Goal: Information Seeking & Learning: Understand process/instructions

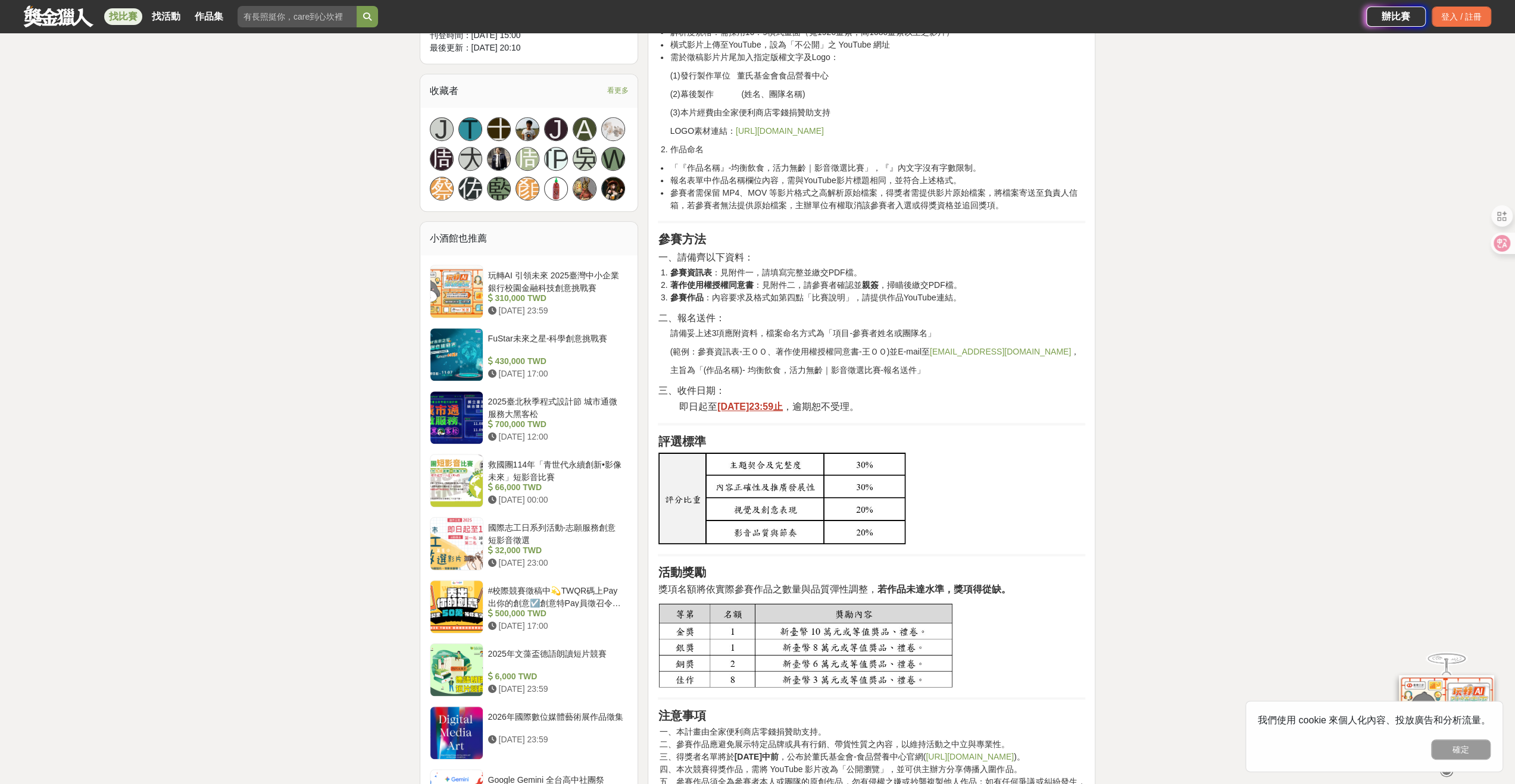
scroll to position [833, 0]
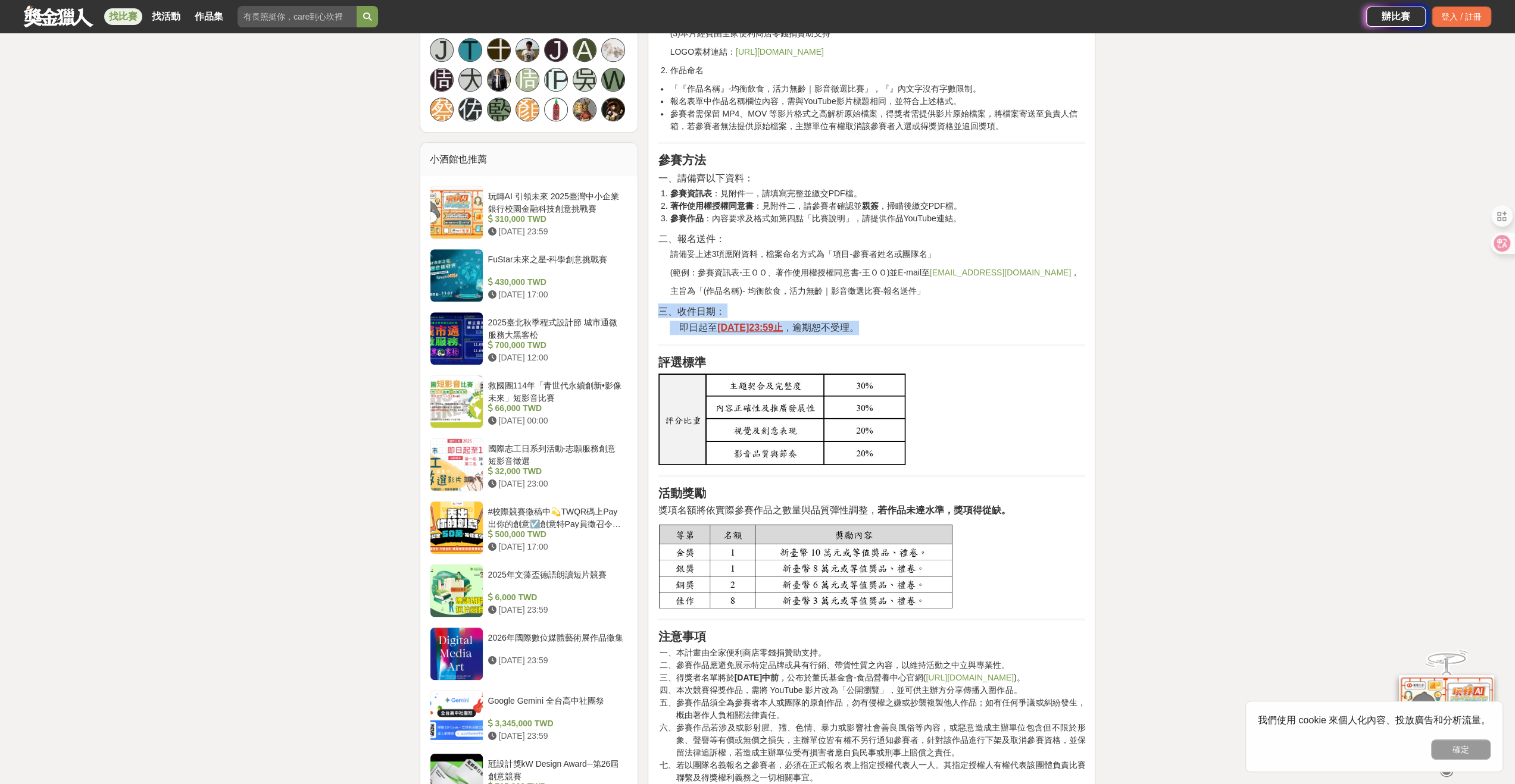
drag, startPoint x: 913, startPoint y: 337, endPoint x: 652, endPoint y: 320, distance: 261.6
click at [652, 320] on div "目的 均衡飲食的推廣不僅有助於預防疾病，更是健康老化的重要基礎。為增加大眾對均衡飲食的重視與實踐，透過蒐集各式創意影音作品，展現「吃得營養、吃得健康」的多元樣…" at bounding box center [871, 320] width 448 height 1506
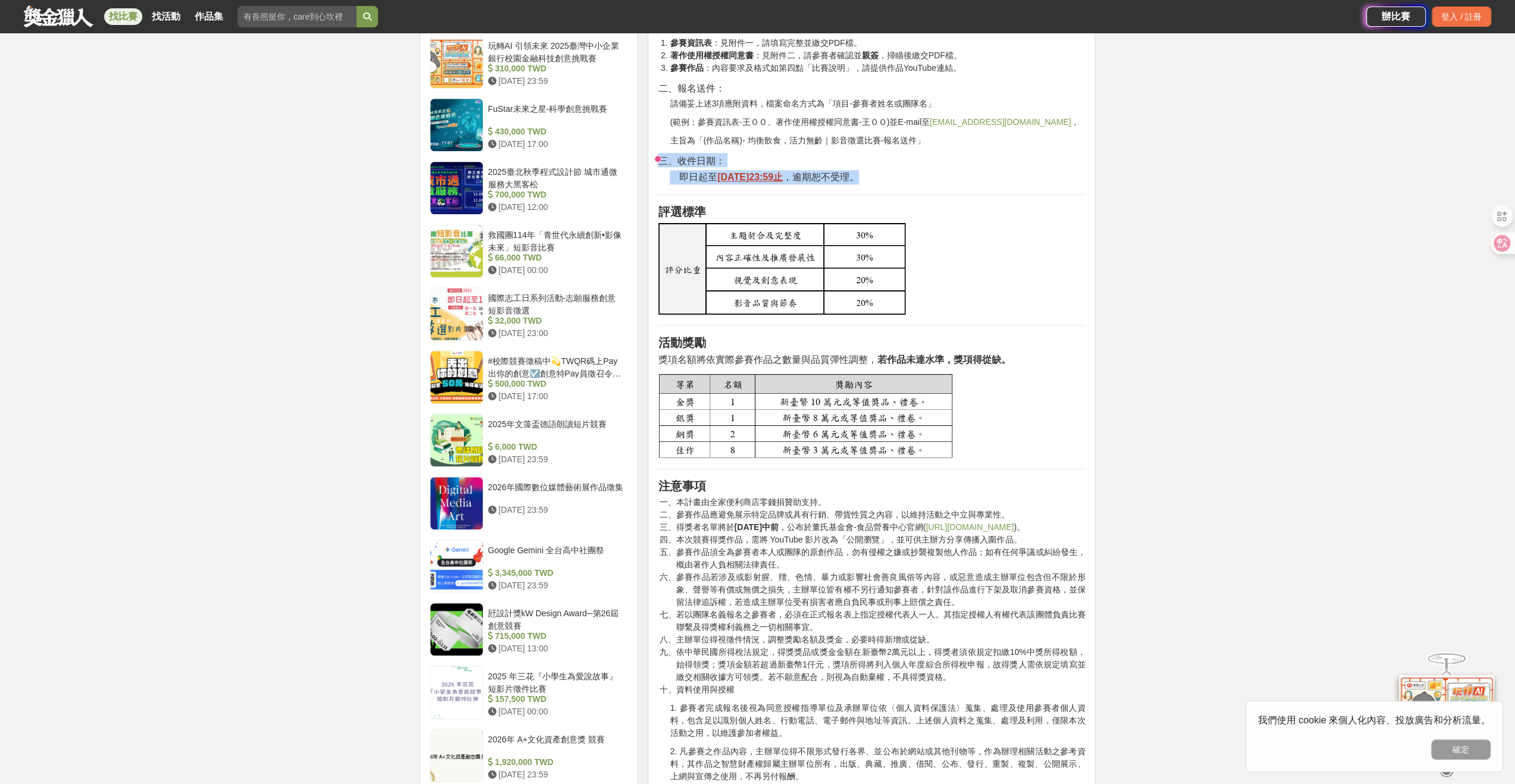
scroll to position [1190, 0]
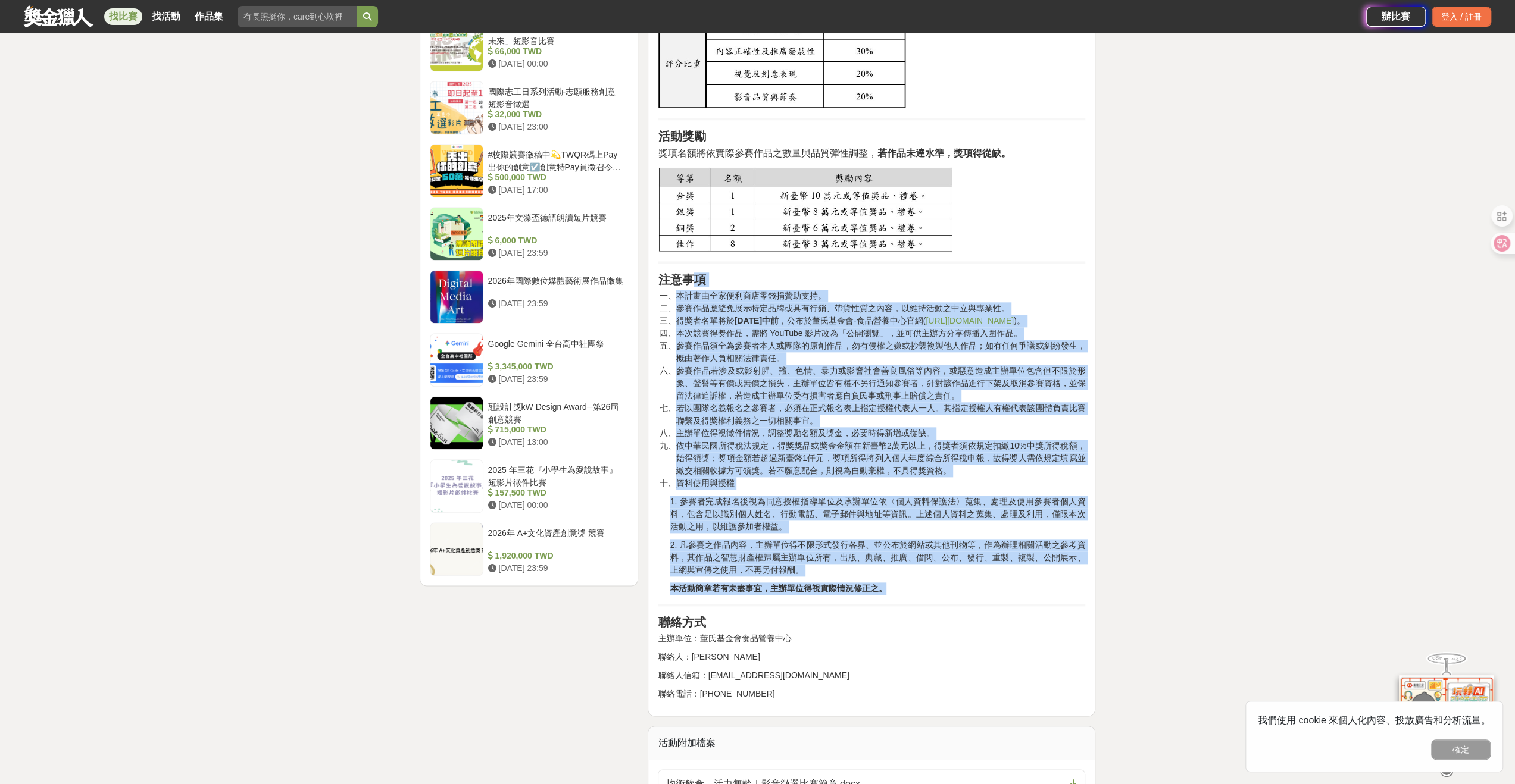
drag, startPoint x: 912, startPoint y: 602, endPoint x: 696, endPoint y: 290, distance: 379.5
click at [1010, 315] on li "參賽作品應避免展示特定品牌或具有行銷、帶貨性質之內容，以維持活動之中立與專業性。" at bounding box center [880, 309] width 409 height 12
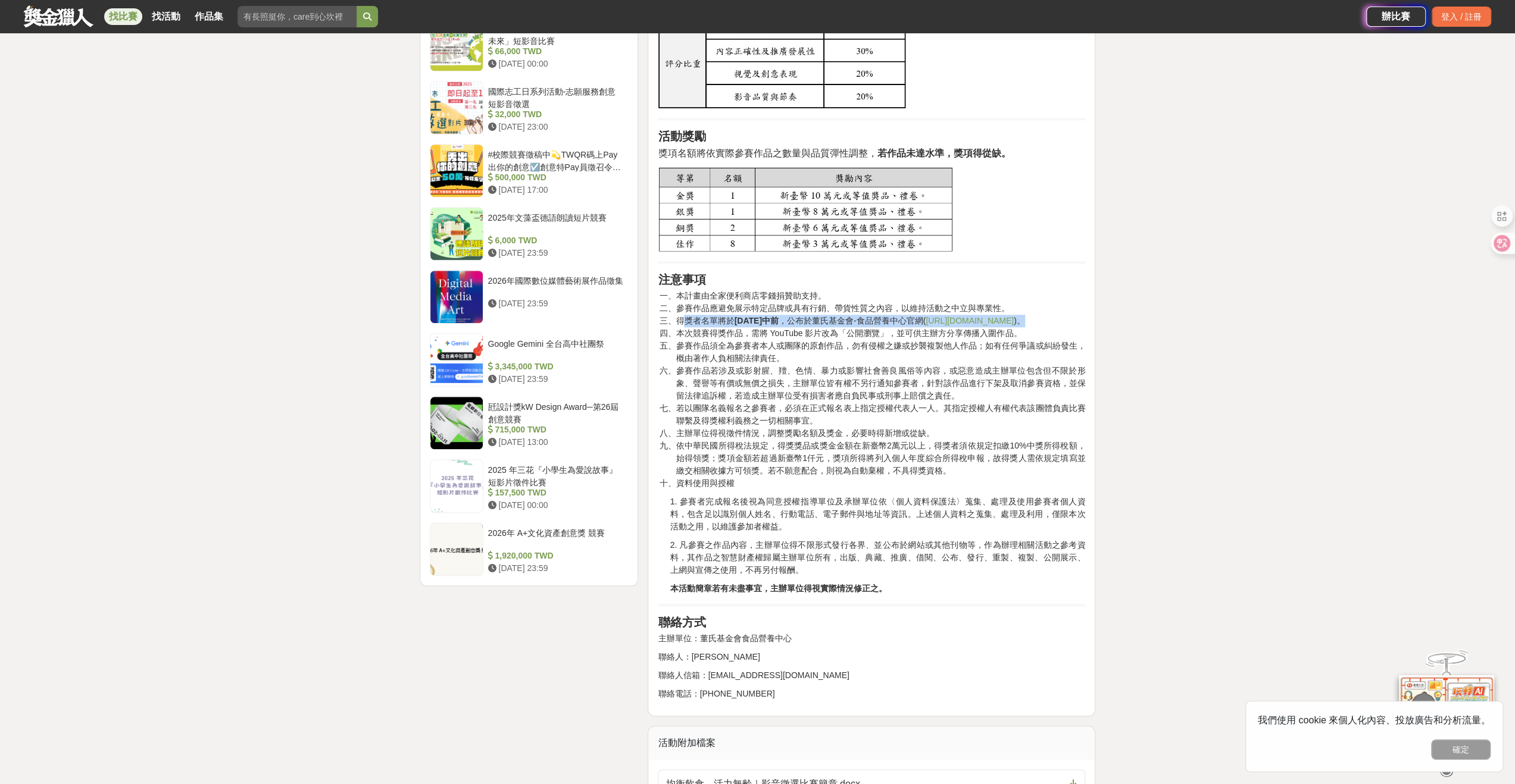
drag, startPoint x: 680, startPoint y: 335, endPoint x: 1042, endPoint y: 334, distance: 362.0
click at [1042, 327] on li "得獎者名單將於 [DATE]中前 ，公布於董氏基金會-食品營養中心官網( [URL][DOMAIN_NAME] )。" at bounding box center [880, 321] width 409 height 12
click at [1010, 389] on li "參賽作品若涉及或影射腥、羶、色情、暴力或影響社會善良風俗等內容，或惡意造成主辦單位包含但不限於形象、聲譽等有價或無價之損失，主辦單位皆有權不另行通知參賽者，針…" at bounding box center [880, 384] width 409 height 37
drag, startPoint x: 684, startPoint y: 329, endPoint x: 828, endPoint y: 364, distance: 148.2
click at [849, 327] on li "得獎者名單將於 [DATE]中前 ，公布於董氏基金會-食品營養中心官網( [URL][DOMAIN_NAME] )。" at bounding box center [880, 321] width 409 height 12
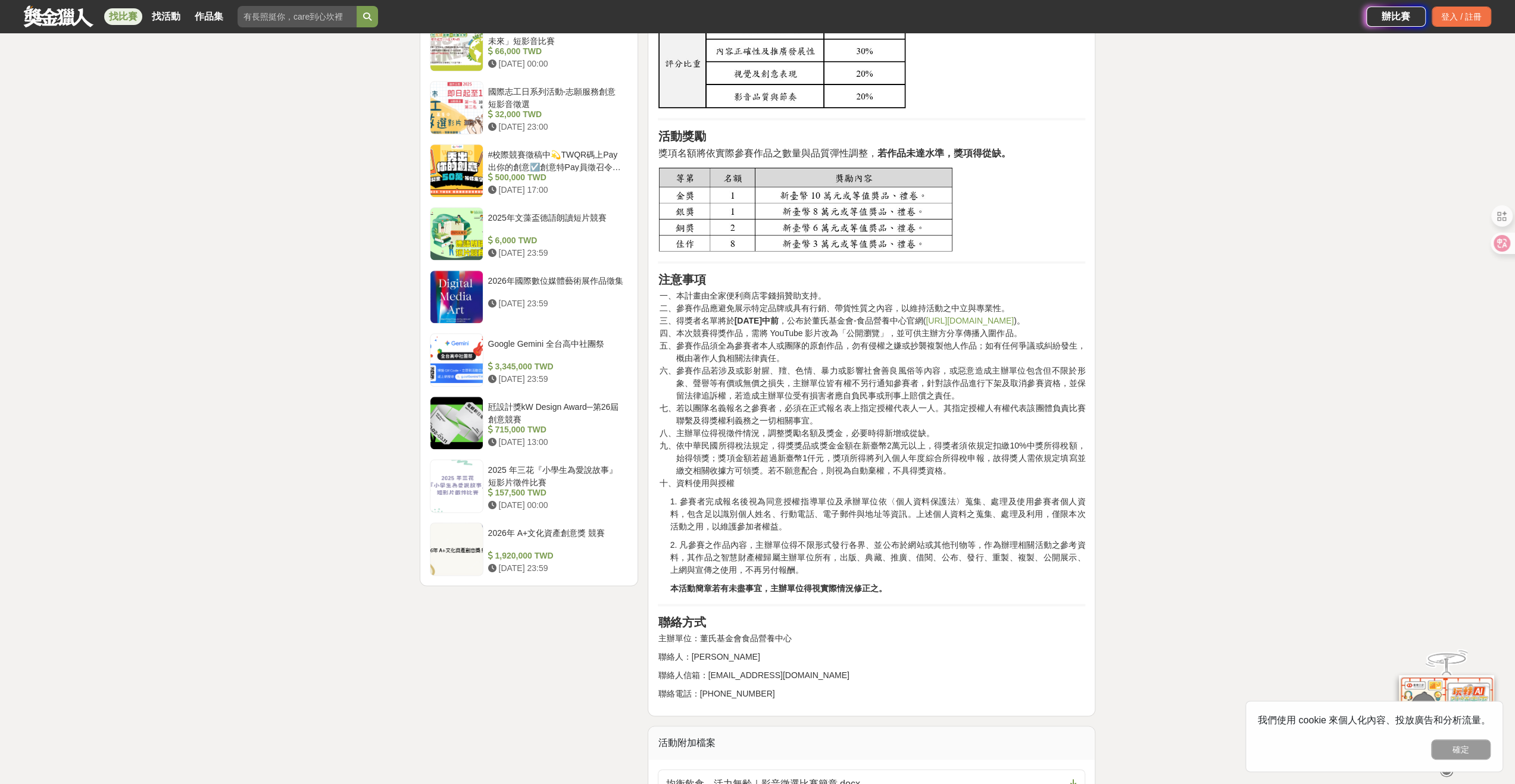
click at [826, 376] on li "參賽作品若涉及或影射腥、羶、色情、暴力或影響社會善良風俗等內容，或惡意造成主辦單位包含但不限於形象、聲譽等有價或無價之損失，主辦單位皆有權不另行通知參賽者，針…" at bounding box center [880, 384] width 409 height 37
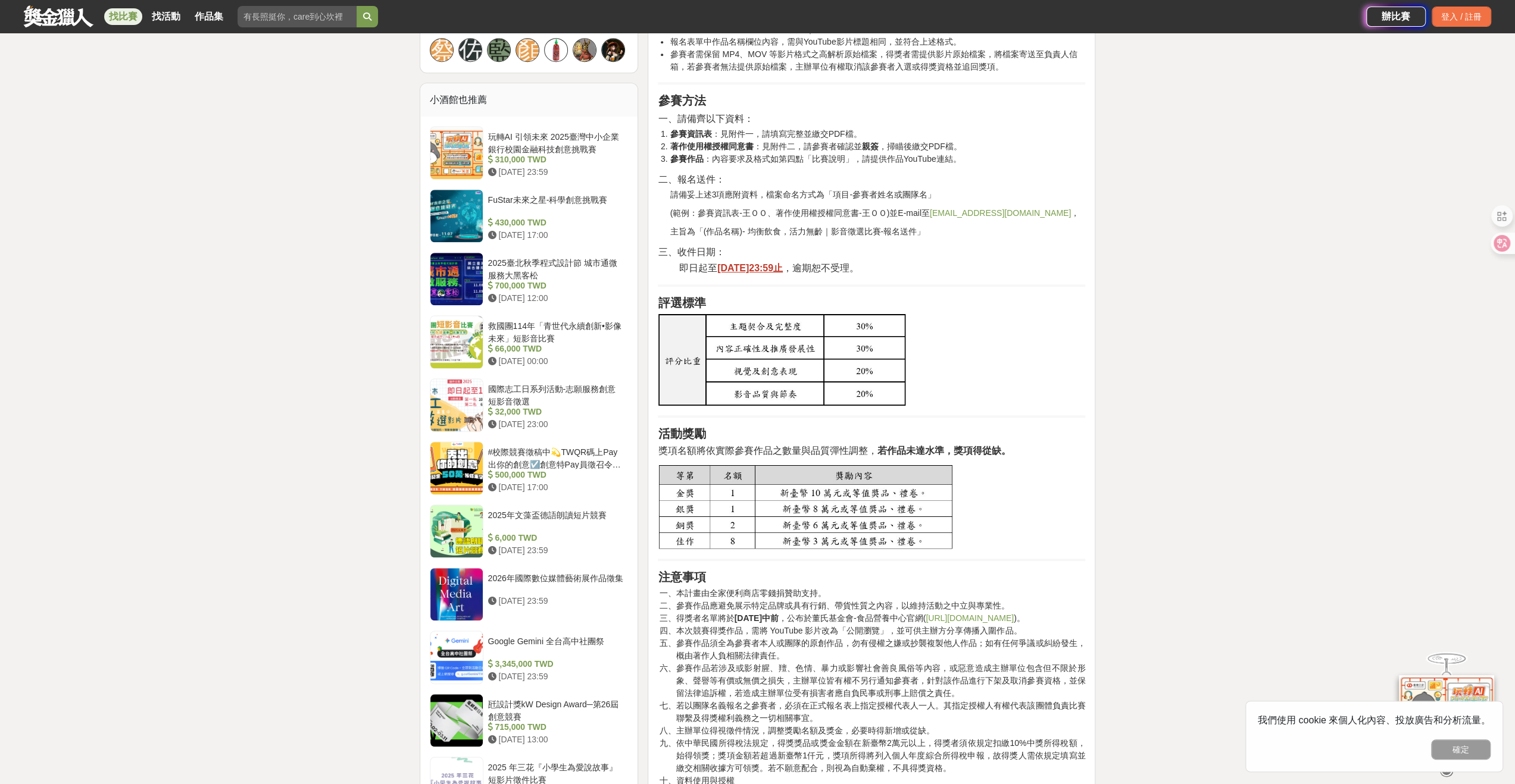
scroll to position [714, 0]
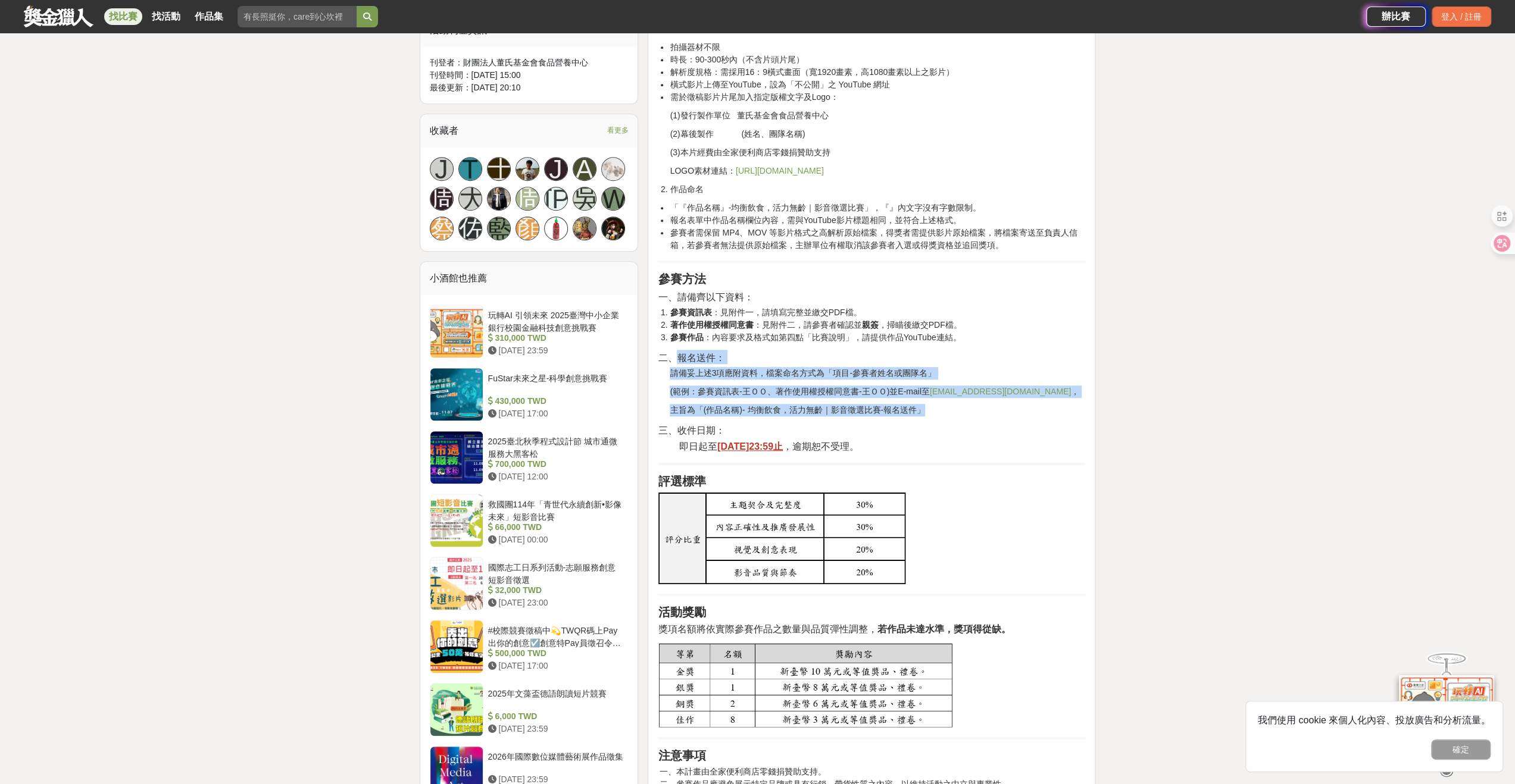
drag, startPoint x: 947, startPoint y: 427, endPoint x: 676, endPoint y: 371, distance: 276.7
click at [676, 371] on div "目的 均衡飲食的推廣不僅有助於預防疾病，更是健康老化的重要基礎。為增加大眾對均衡飲食的重視與實踐，透過蒐集各式創意影音作品，展現「吃得營養、吃得健康」的多元樣…" at bounding box center [872, 436] width 428 height 1480
click at [1052, 357] on div "目的 均衡飲食的推廣不僅有助於預防疾病，更是健康老化的重要基礎。為增加大眾對均衡飲食的重視與實踐，透過蒐集各式創意影音作品，展現「吃得營養、吃得健康」的多元樣…" at bounding box center [872, 436] width 428 height 1480
drag, startPoint x: 892, startPoint y: 421, endPoint x: 679, endPoint y: 352, distance: 223.9
click at [662, 352] on div "目的 均衡飲食的推廣不僅有助於預防疾病，更是健康老化的重要基礎。為增加大眾對均衡飲食的重視與實踐，透過蒐集各式創意影音作品，展現「吃得營養、吃得健康」的多元樣…" at bounding box center [872, 436] width 428 height 1480
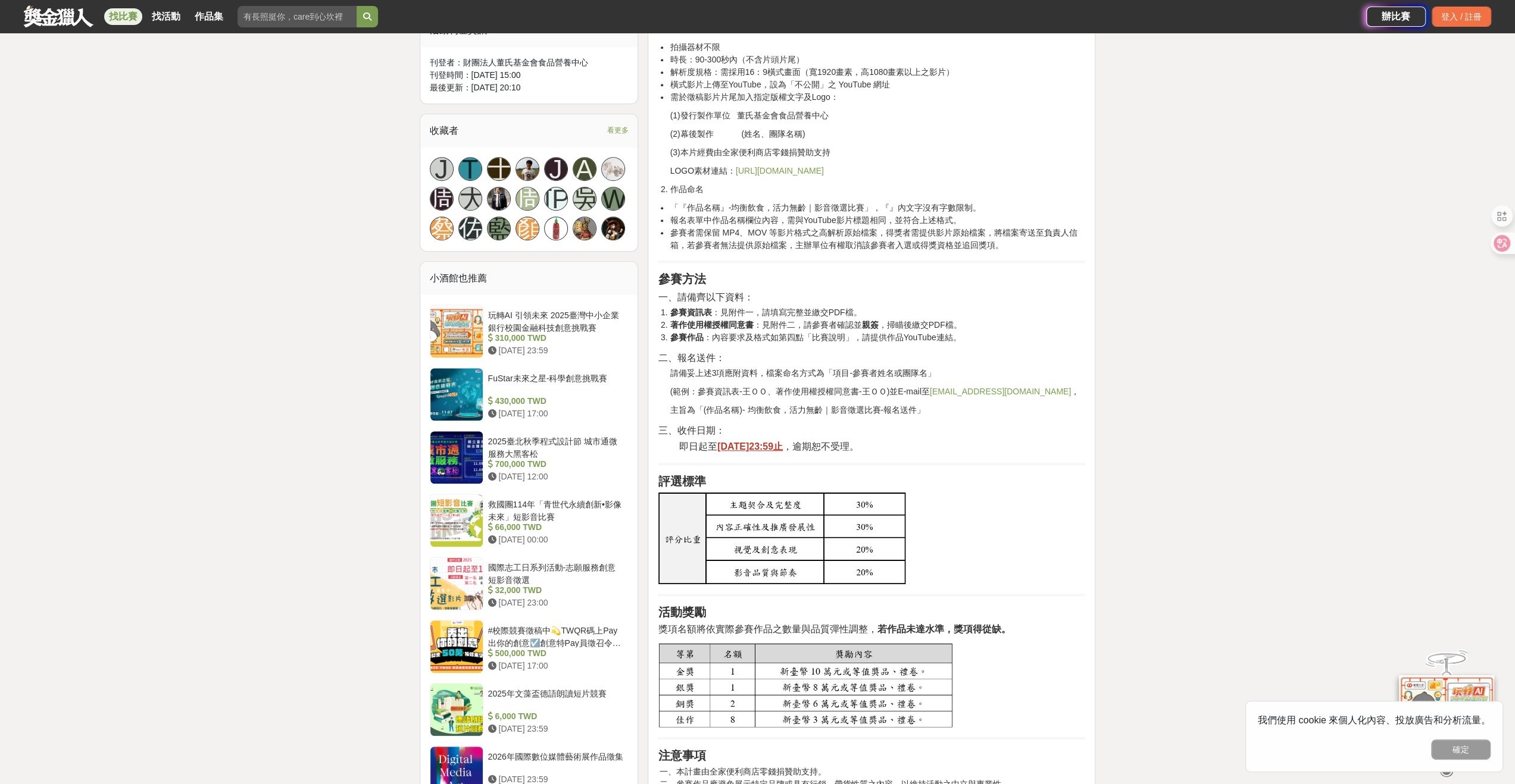
click at [962, 314] on div "目的 均衡飲食的推廣不僅有助於預防疾病，更是健康老化的重要基礎。為增加大眾對均衡飲食的重視與實踐，透過蒐集各式創意影音作品，展現「吃得營養、吃得健康」的多元樣…" at bounding box center [872, 436] width 428 height 1480
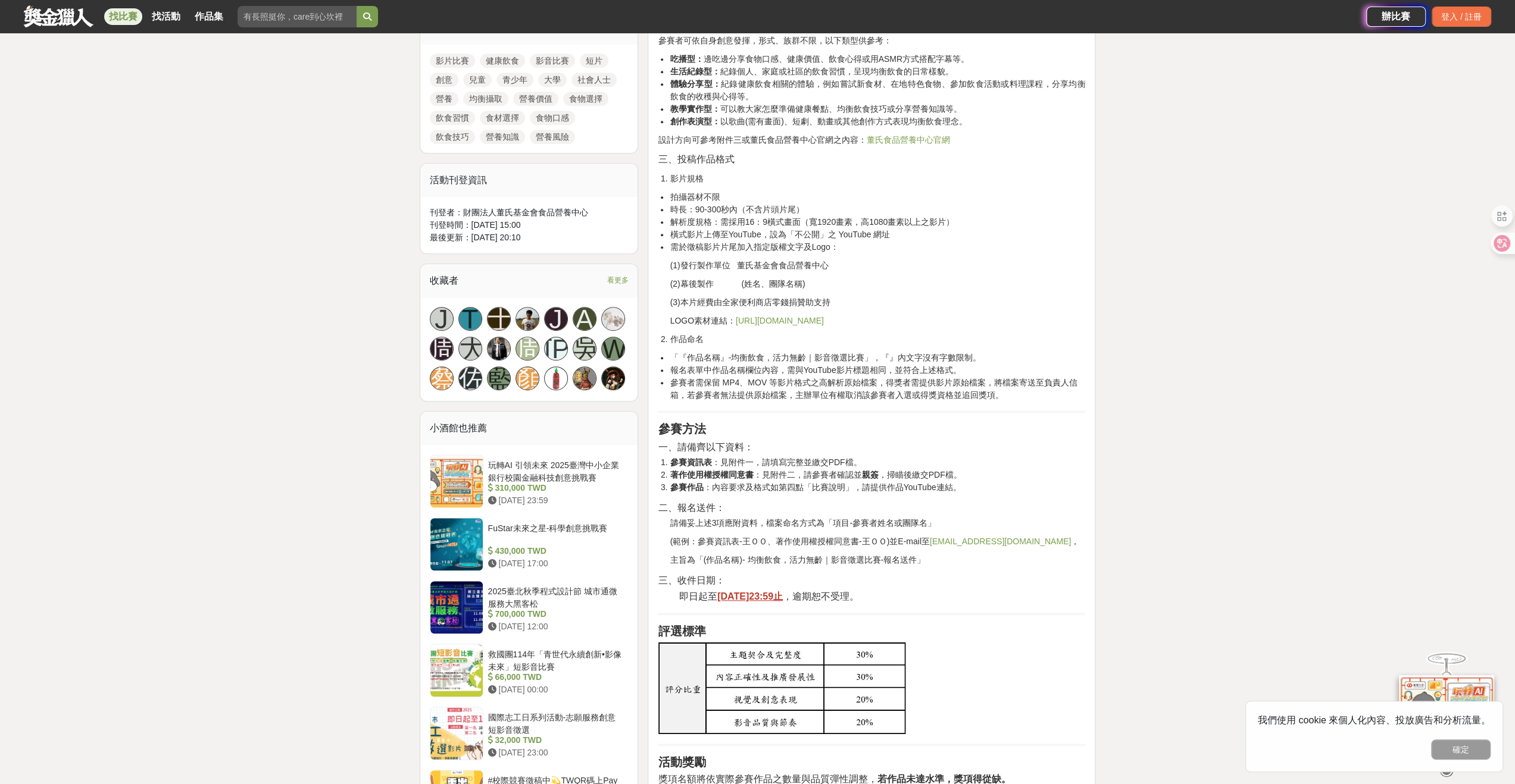
scroll to position [476, 0]
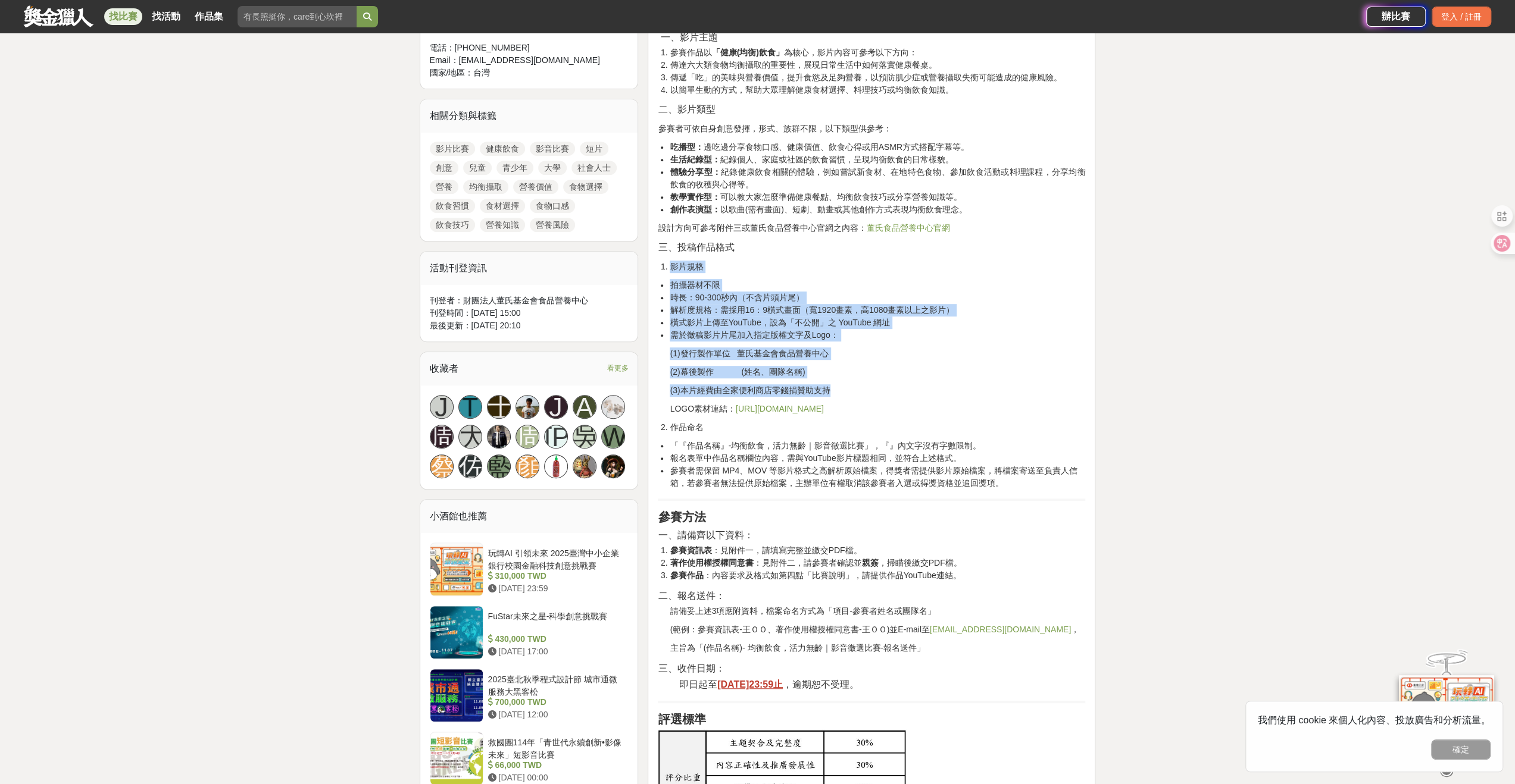
drag, startPoint x: 854, startPoint y: 382, endPoint x: 682, endPoint y: 272, distance: 204.2
click at [672, 271] on div "目的 均衡飲食的推廣不僅有助於預防疾病，更是健康老化的重要基礎。為增加大眾對均衡飲食的重視與實踐，透過蒐集各式創意影音作品，展現「吃得營養、吃得健康」的多元樣…" at bounding box center [872, 674] width 428 height 1480
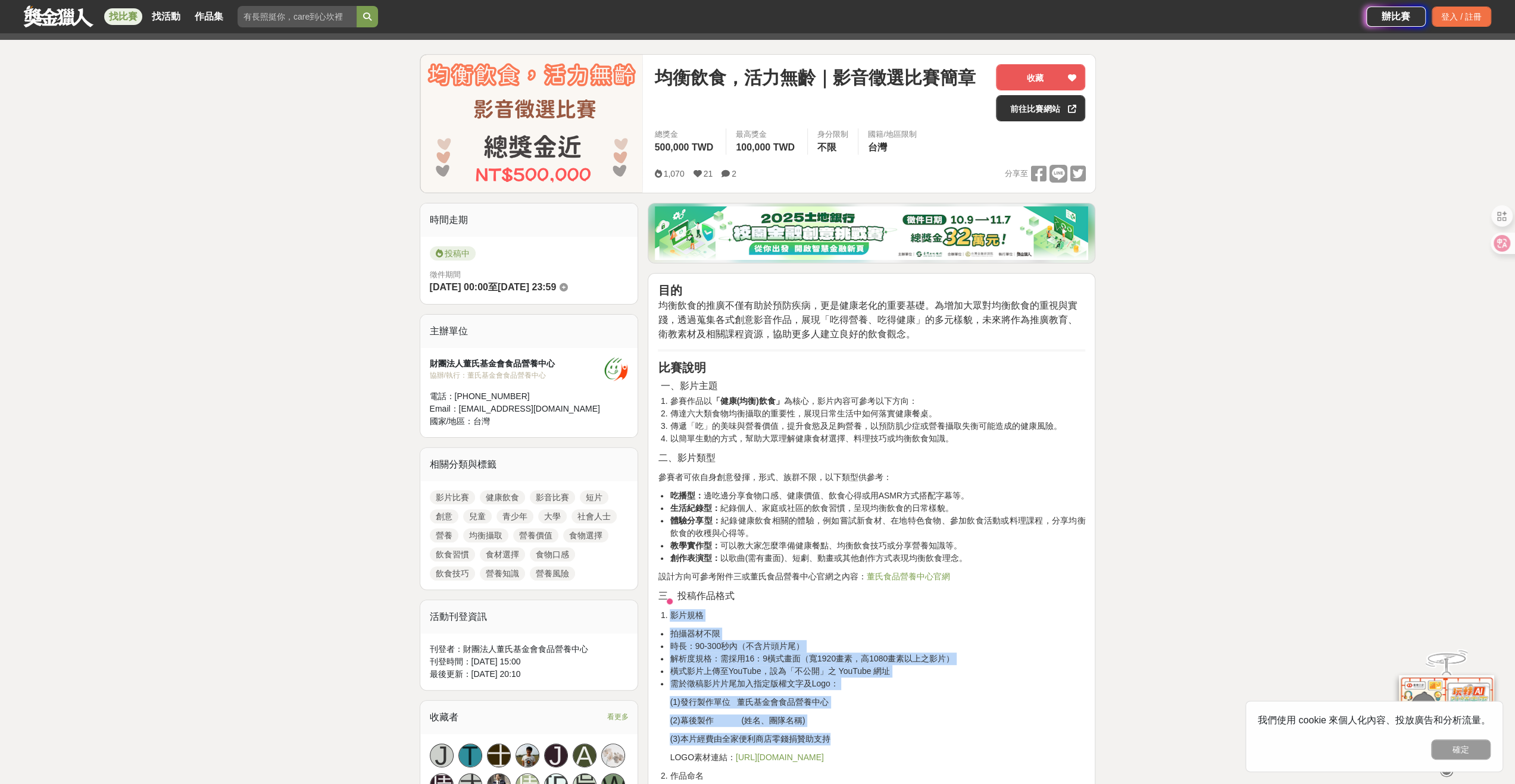
scroll to position [59, 0]
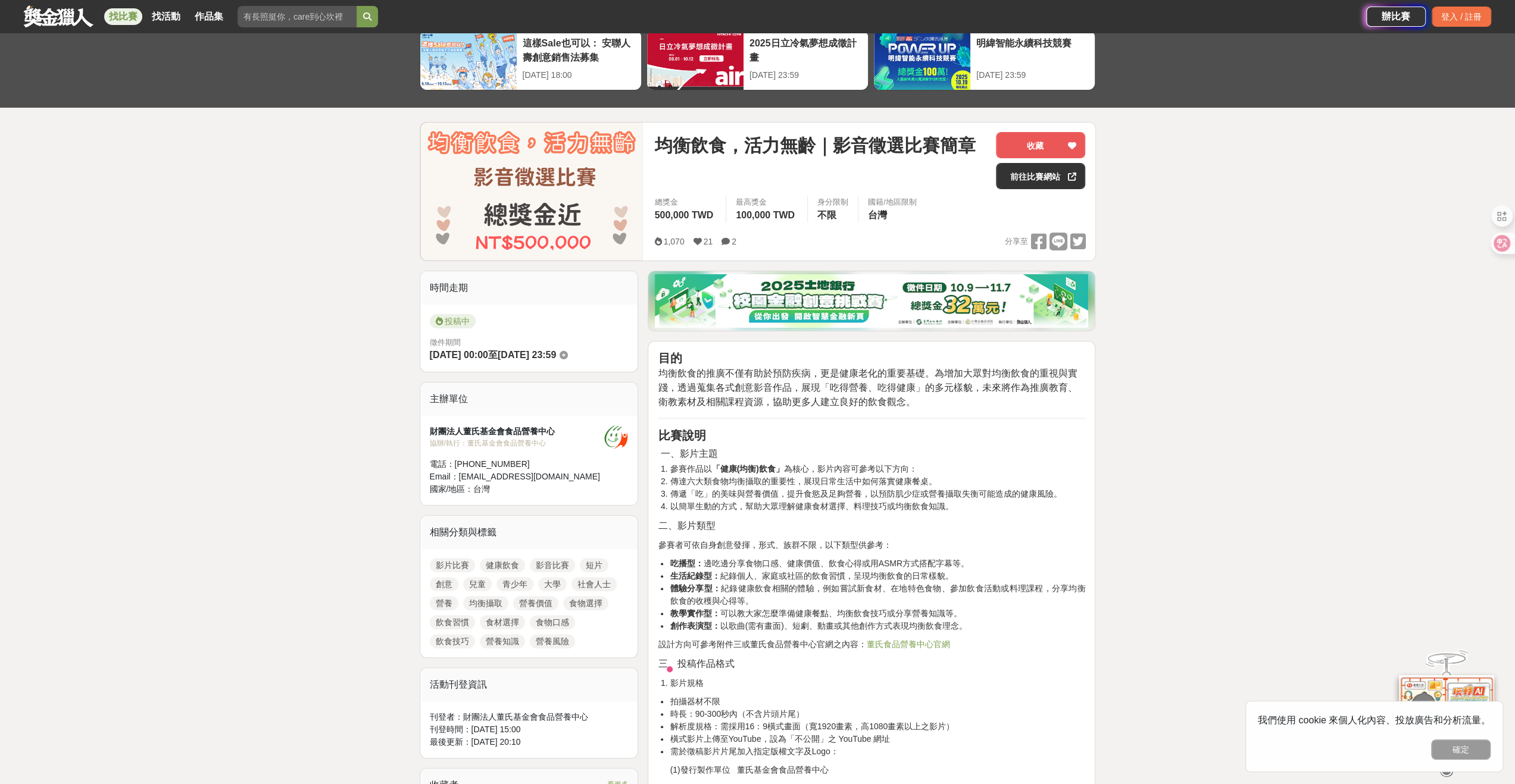
click at [851, 245] on div "1,070 21 2 分享至" at bounding box center [870, 242] width 431 height 19
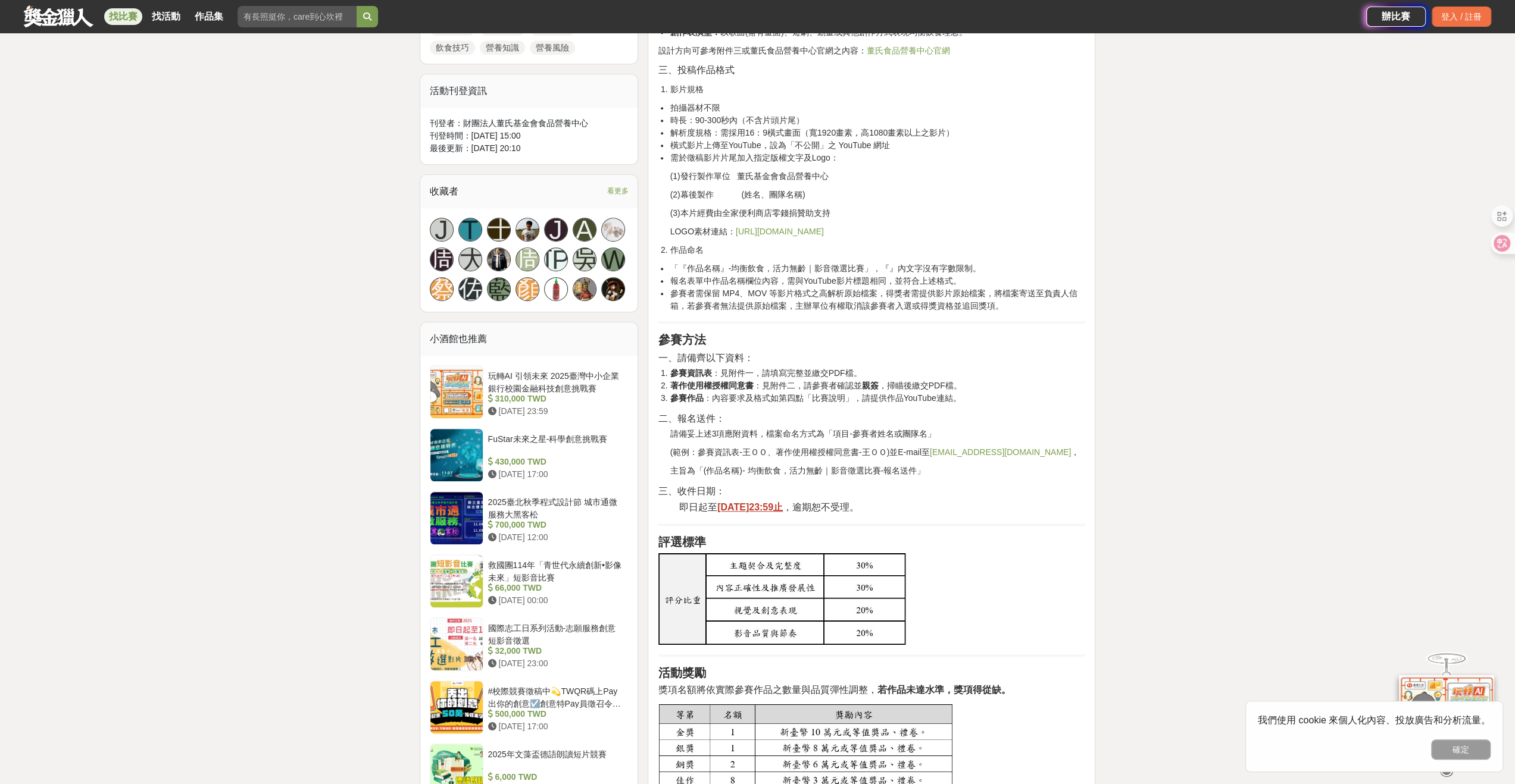
scroll to position [655, 0]
drag, startPoint x: 910, startPoint y: 510, endPoint x: 654, endPoint y: 507, distance: 256.0
click at [654, 507] on div "目的 均衡飲食的推廣不僅有助於預防疾病，更是健康老化的重要基礎。為增加大眾對均衡飲食的重視與實踐，透過蒐集各式創意影音作品，展現「吃得營養、吃得健康」的多元樣…" at bounding box center [871, 499] width 448 height 1506
click at [1006, 511] on p "即日起至 [DATE]23:59止 ，逾期恕不受理。" at bounding box center [878, 506] width 416 height 14
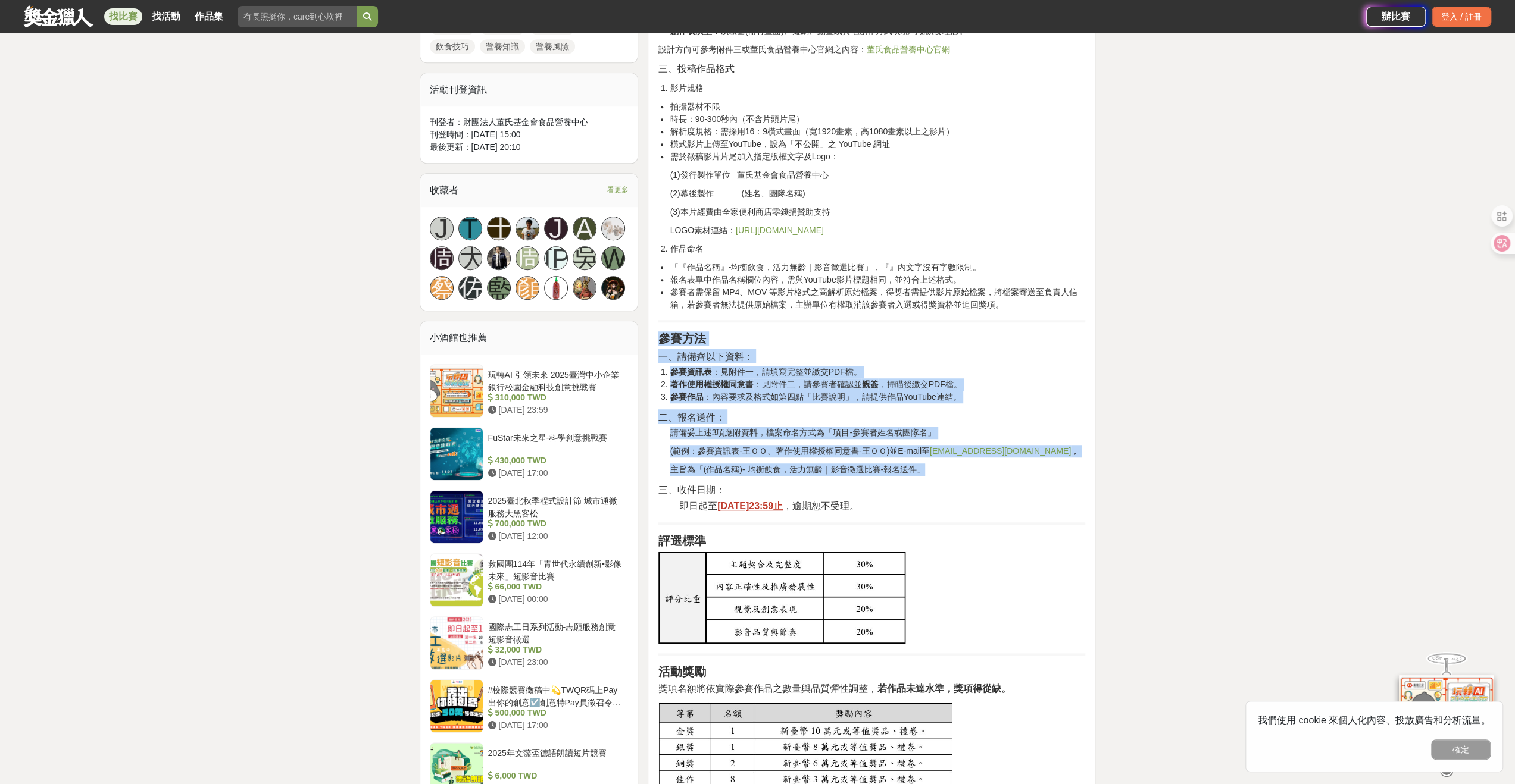
drag, startPoint x: 938, startPoint y: 477, endPoint x: 648, endPoint y: 354, distance: 315.0
click at [648, 354] on div "目的 均衡飲食的推廣不僅有助於預防疾病，更是健康老化的重要基礎。為增加大眾對均衡飲食的重視與實踐，透過蒐集各式創意影音作品，展現「吃得營養、吃得健康」的多元樣…" at bounding box center [871, 499] width 448 height 1506
click at [992, 375] on div "目的 均衡飲食的推廣不僅有助於預防疾病，更是健康老化的重要基礎。為增加大眾對均衡飲食的重視與實踐，透過蒐集各式創意影音作品，展現「吃得營養、吃得健康」的多元樣…" at bounding box center [872, 495] width 428 height 1480
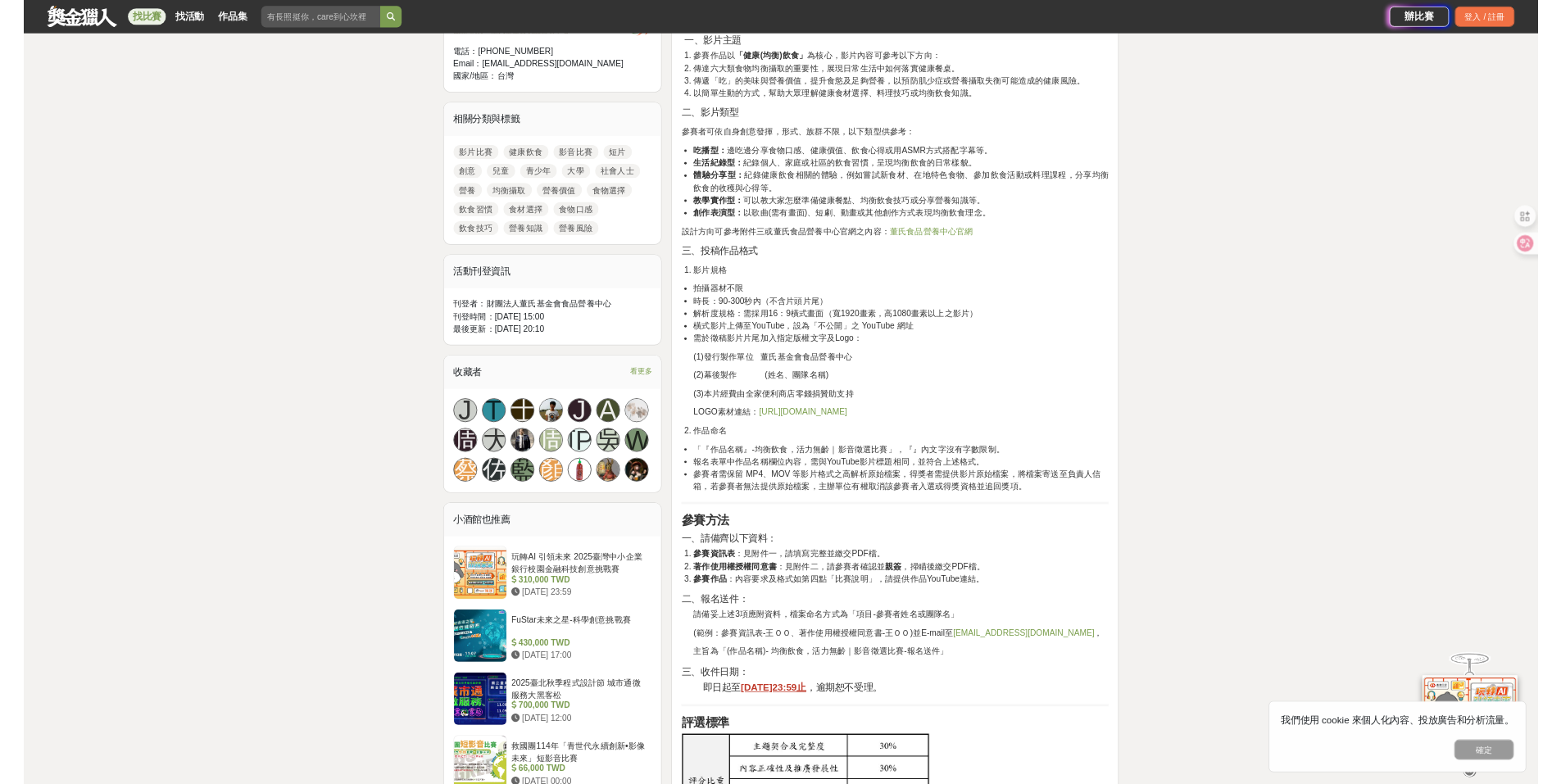
scroll to position [492, 0]
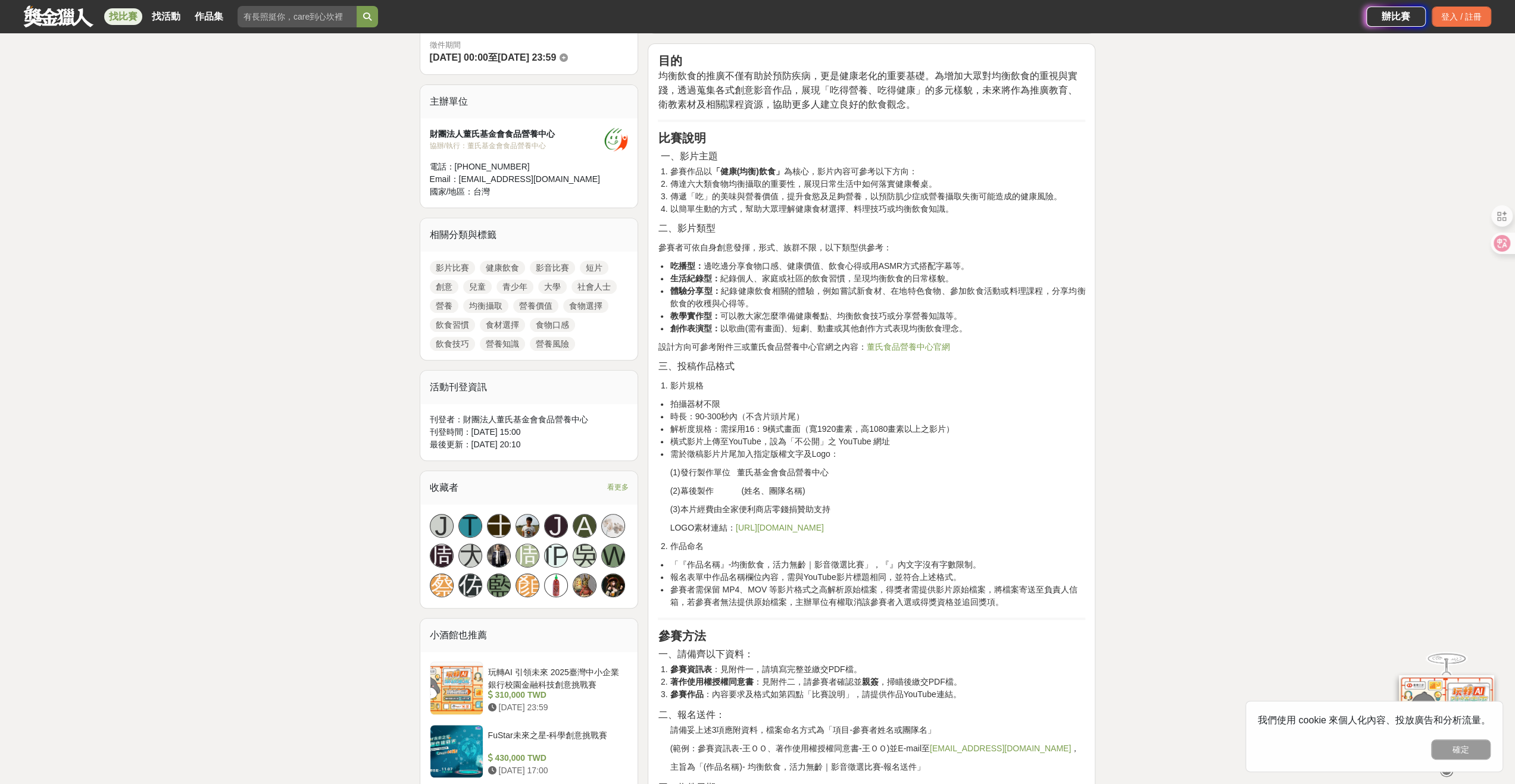
drag, startPoint x: 693, startPoint y: 344, endPoint x: 872, endPoint y: 347, distance: 179.0
click at [872, 347] on div "目的 均衡飲食的推廣不僅有助於預防疾病，更是健康老化的重要基礎。為增加大眾對均衡飲食的重視與實踐，透過蒐集各式創意影音作品，展現「吃得營養、吃得健康」的多元樣…" at bounding box center [871, 796] width 448 height 1506
click at [855, 372] on div "目的 均衡飲食的推廣不僅有助於預防疾病，更是健康老化的重要基礎。為增加大眾對均衡飲食的重視與實踐，透過蒐集各式創意影音作品，展現「吃得營養、吃得健康」的多元樣…" at bounding box center [872, 793] width 428 height 1480
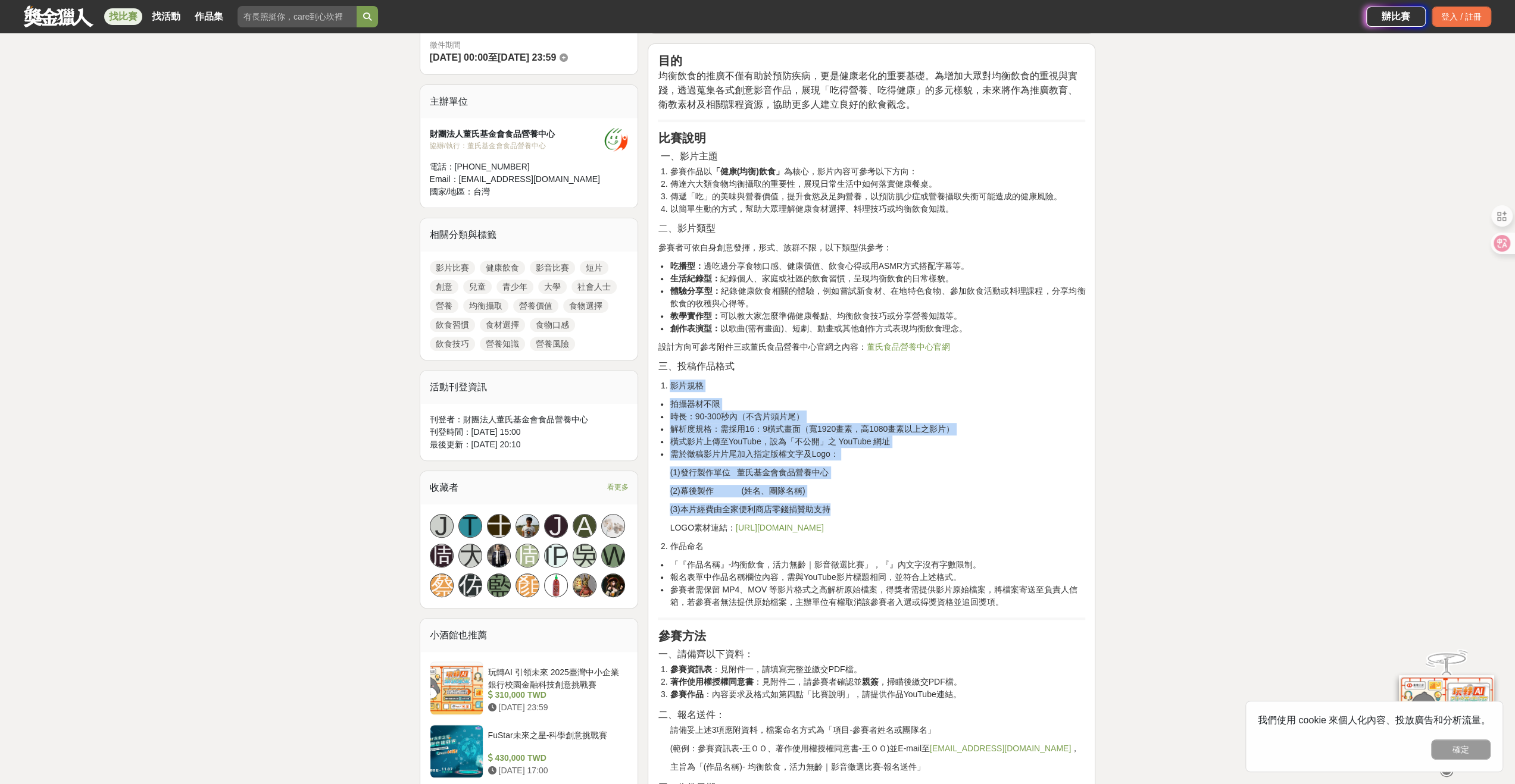
drag, startPoint x: 833, startPoint y: 510, endPoint x: 673, endPoint y: 374, distance: 210.0
click at [658, 376] on div "目的 均衡飲食的推廣不僅有助於預防疾病，更是健康老化的重要基礎。為增加大眾對均衡飲食的重視與實踐，透過蒐集各式創意影音作品，展現「吃得營養、吃得健康」的多元樣…" at bounding box center [871, 796] width 448 height 1506
click at [813, 387] on li "影片規格" at bounding box center [878, 386] width 416 height 12
drag, startPoint x: 849, startPoint y: 509, endPoint x: 654, endPoint y: 370, distance: 239.5
click at [654, 370] on div "目的 均衡飲食的推廣不僅有助於預防疾病，更是健康老化的重要基礎。為增加大眾對均衡飲食的重視與實踐，透過蒐集各式創意影音作品，展現「吃得營養、吃得健康」的多元樣…" at bounding box center [871, 796] width 448 height 1506
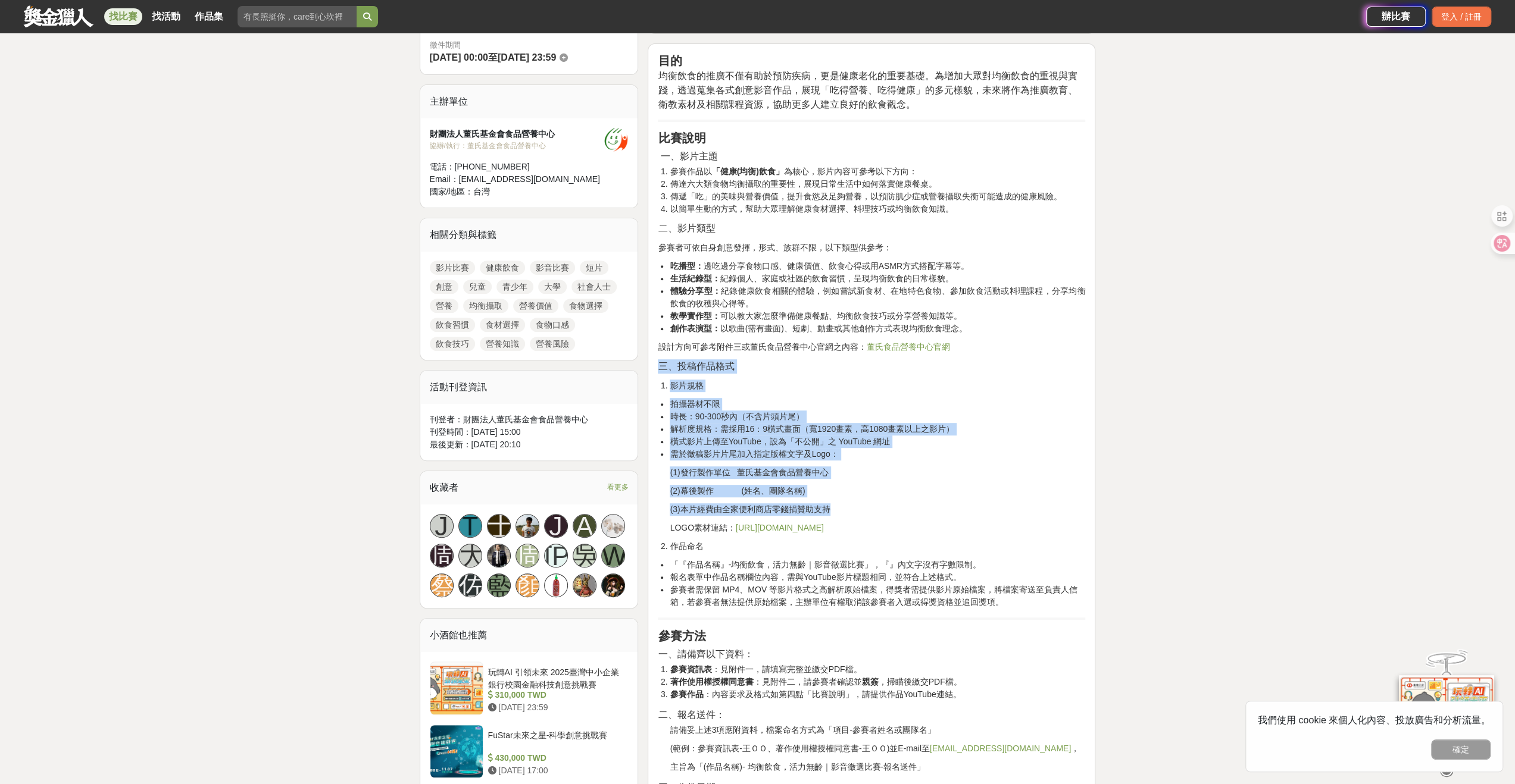
click at [806, 369] on p "三、投稿作品格式" at bounding box center [872, 366] width 428 height 14
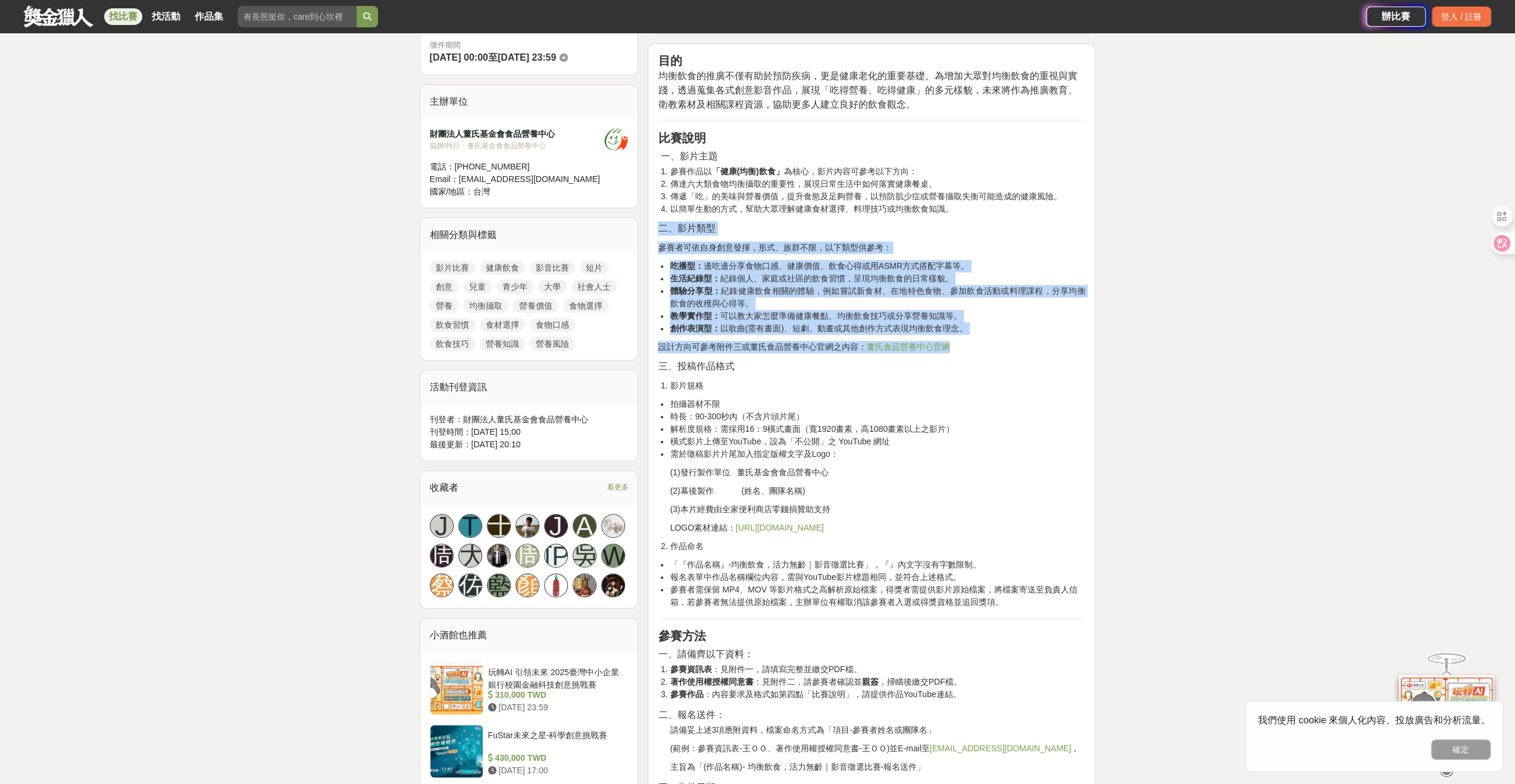
drag, startPoint x: 1009, startPoint y: 350, endPoint x: 658, endPoint y: 228, distance: 371.6
click at [658, 228] on div "目的 均衡飲食的推廣不僅有助於預防疾病，更是健康老化的重要基礎。為增加大眾對均衡飲食的重視與實踐，透過蒐集各式創意影音作品，展現「吃得營養、吃得健康」的多元樣…" at bounding box center [872, 793] width 428 height 1480
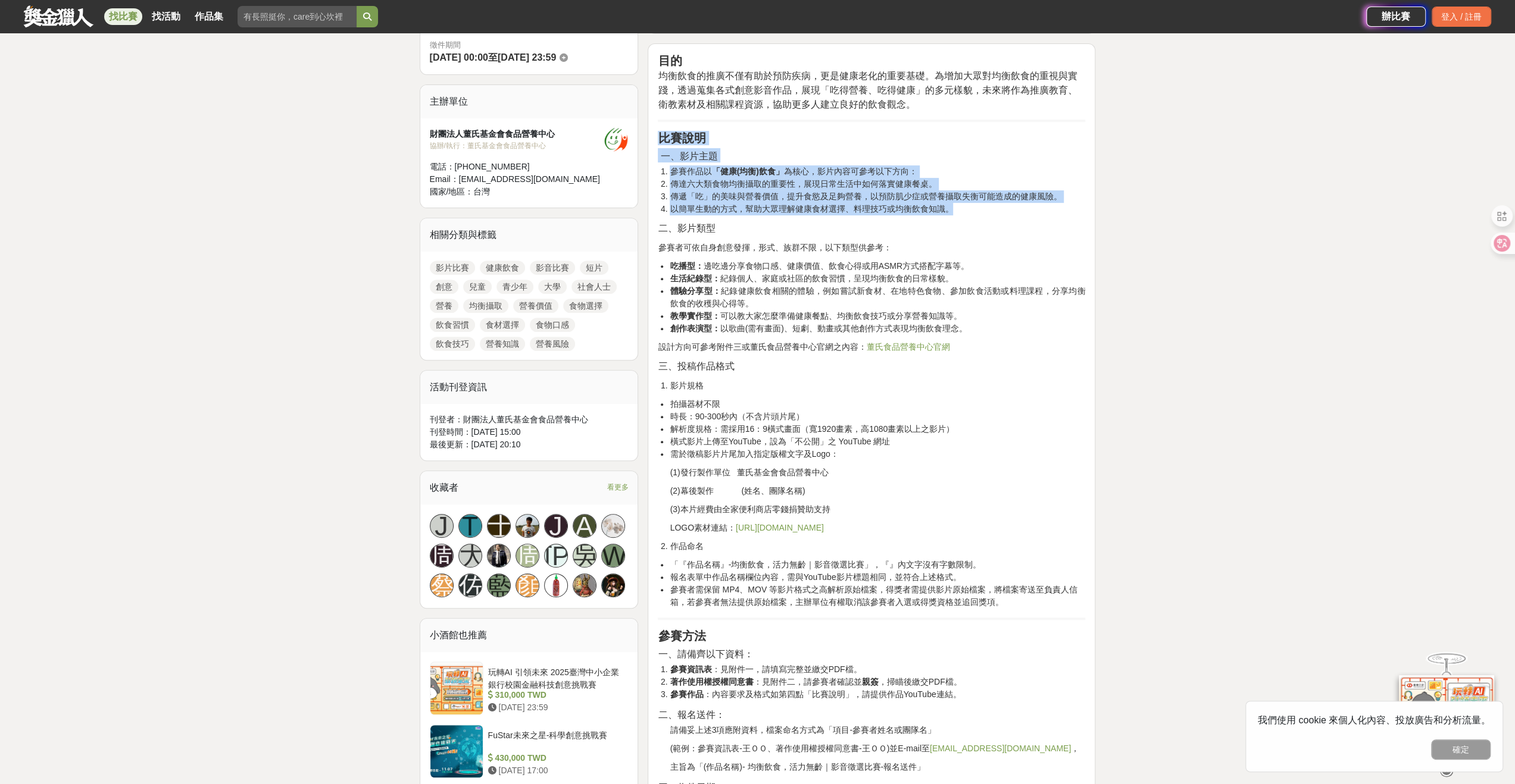
drag, startPoint x: 987, startPoint y: 209, endPoint x: 651, endPoint y: 132, distance: 344.7
click at [651, 132] on div "目的 均衡飲食的推廣不僅有助於預防疾病，更是健康老化的重要基礎。為增加大眾對均衡飲食的重視與實踐，透過蒐集各式創意影音作品，展現「吃得營養、吃得健康」的多元樣…" at bounding box center [871, 796] width 448 height 1506
click at [879, 144] on div "目的 均衡飲食的推廣不僅有助於預防疾病，更是健康老化的重要基礎。為增加大眾對均衡飲食的重視與實踐，透過蒐集各式創意影音作品，展現「吃得營養、吃得健康」的多元樣…" at bounding box center [872, 793] width 428 height 1480
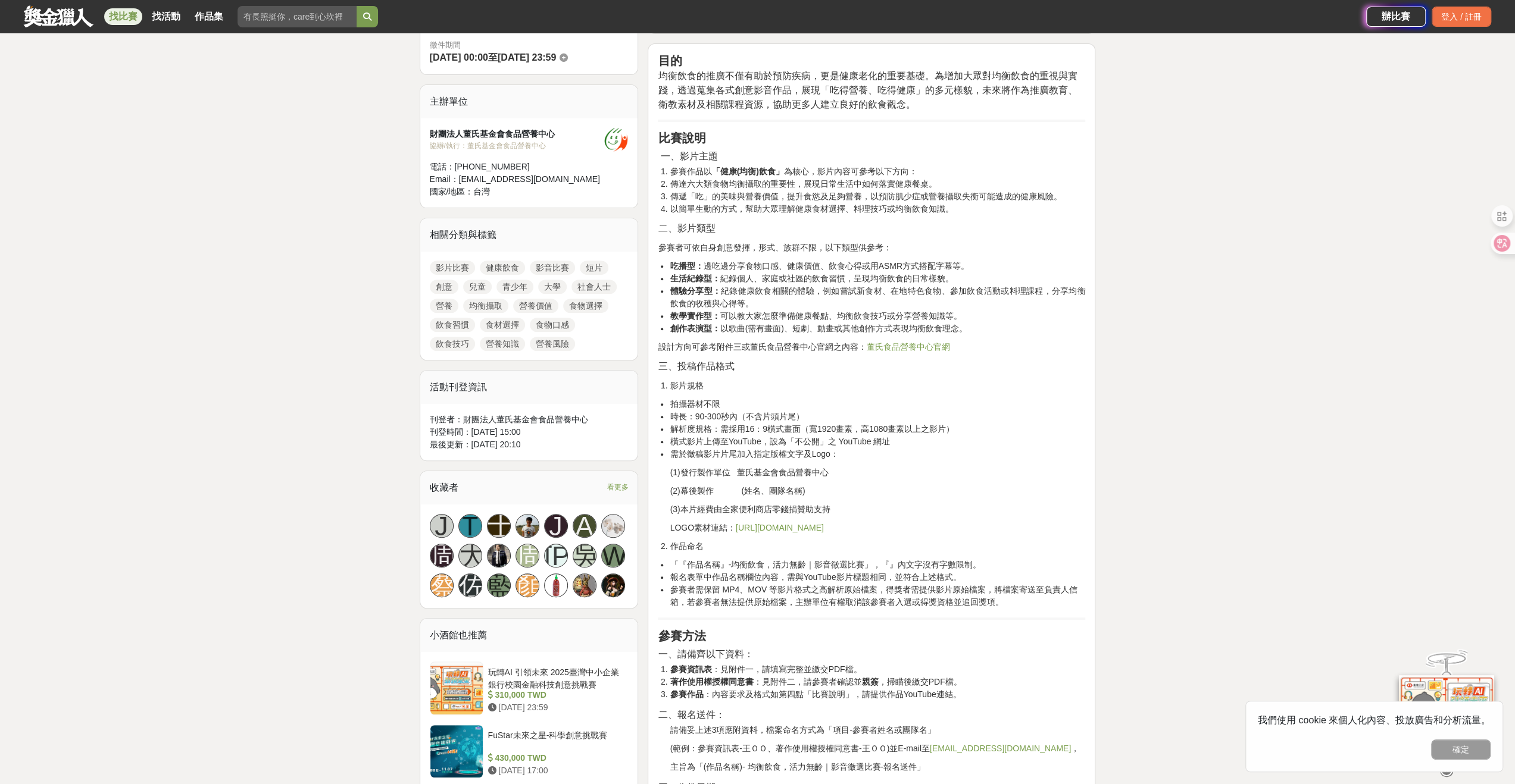
drag, startPoint x: 758, startPoint y: 81, endPoint x: 658, endPoint y: 53, distance: 103.8
click at [658, 53] on div "目的 均衡飲食的推廣不僅有助於預防疾病，更是健康老化的重要基礎。為增加大眾對均衡飲食的重視與實踐，透過蒐集各式創意影音作品，展現「吃得營養、吃得健康」的多元樣…" at bounding box center [871, 796] width 448 height 1506
click at [992, 215] on div "目的 均衡飲食的推廣不僅有助於預防疾病，更是健康老化的重要基礎。為增加大眾對均衡飲食的重視與實踐，透過蒐集各式創意影音作品，展現「吃得營養、吃得健康」的多元樣…" at bounding box center [872, 793] width 428 height 1480
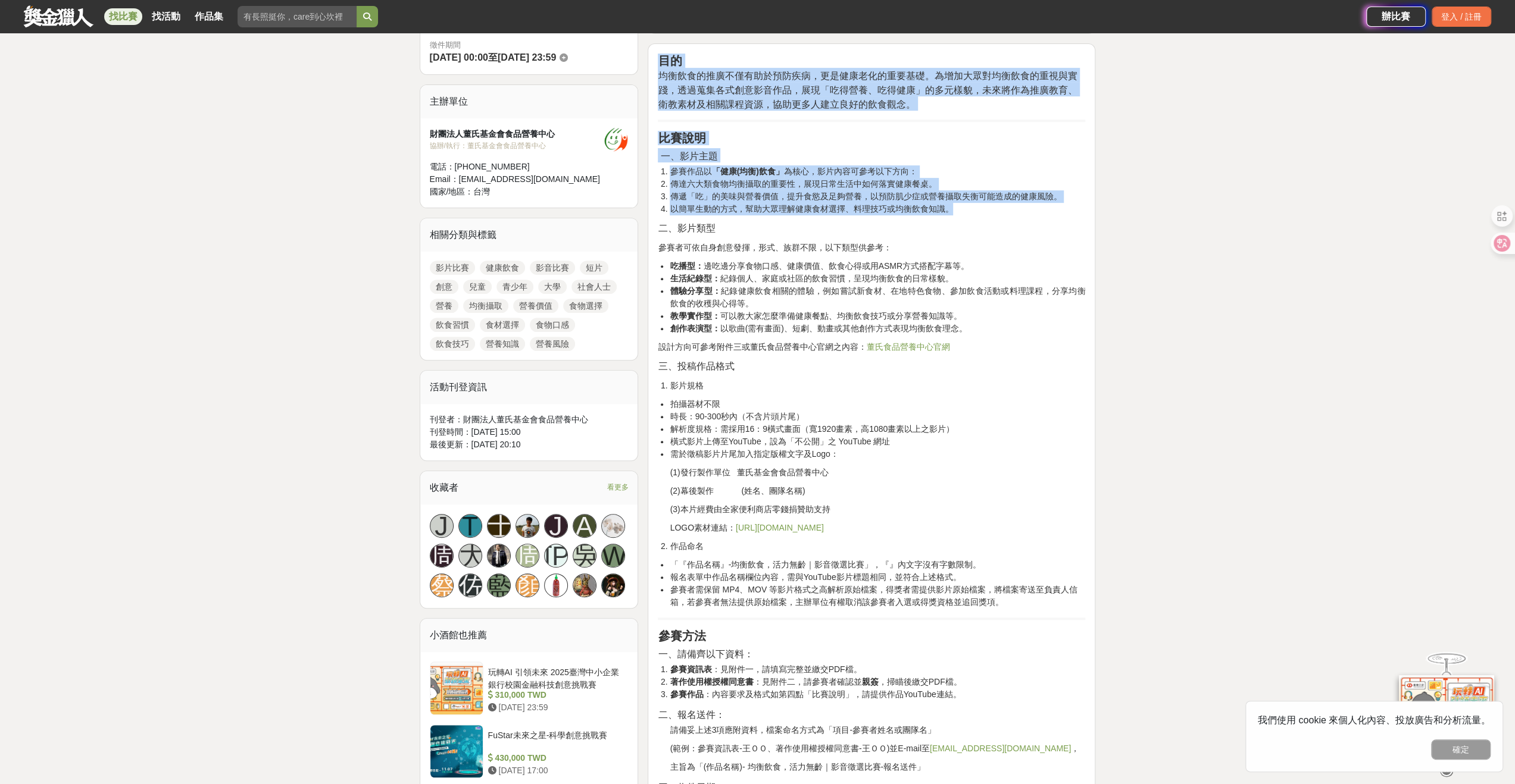
drag, startPoint x: 1002, startPoint y: 209, endPoint x: 658, endPoint y: 65, distance: 372.9
click at [658, 65] on div "目的 均衡飲食的推廣不僅有助於預防疾病，更是健康老化的重要基礎。為增加大眾對均衡飲食的重視與實踐，透過蒐集各式創意影音作品，展現「吃得營養、吃得健康」的多元樣…" at bounding box center [872, 793] width 428 height 1480
click at [931, 203] on li "以簡單生動的方式，幫助大眾理解健康食材選擇、料理技巧或均衡飲食知識。" at bounding box center [878, 209] width 416 height 12
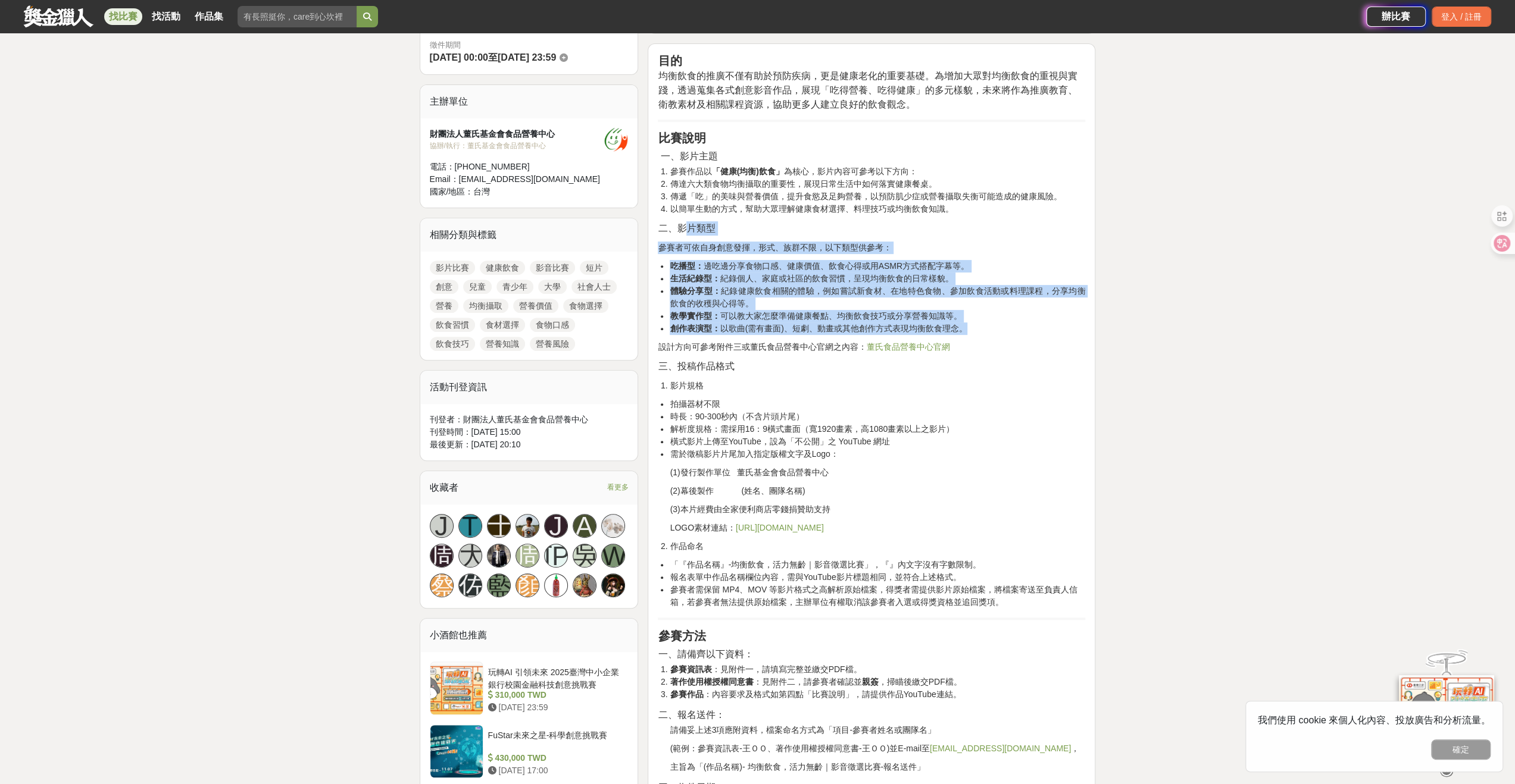
drag, startPoint x: 1004, startPoint y: 322, endPoint x: 681, endPoint y: 226, distance: 337.0
click at [681, 226] on div "目的 均衡飲食的推廣不僅有助於預防疾病，更是健康老化的重要基礎。為增加大眾對均衡飲食的重視與實踐，透過蒐集各式創意影音作品，展現「吃得營養、吃得健康」的多元樣…" at bounding box center [872, 793] width 428 height 1480
click at [935, 221] on p "二、影片類型" at bounding box center [872, 228] width 428 height 14
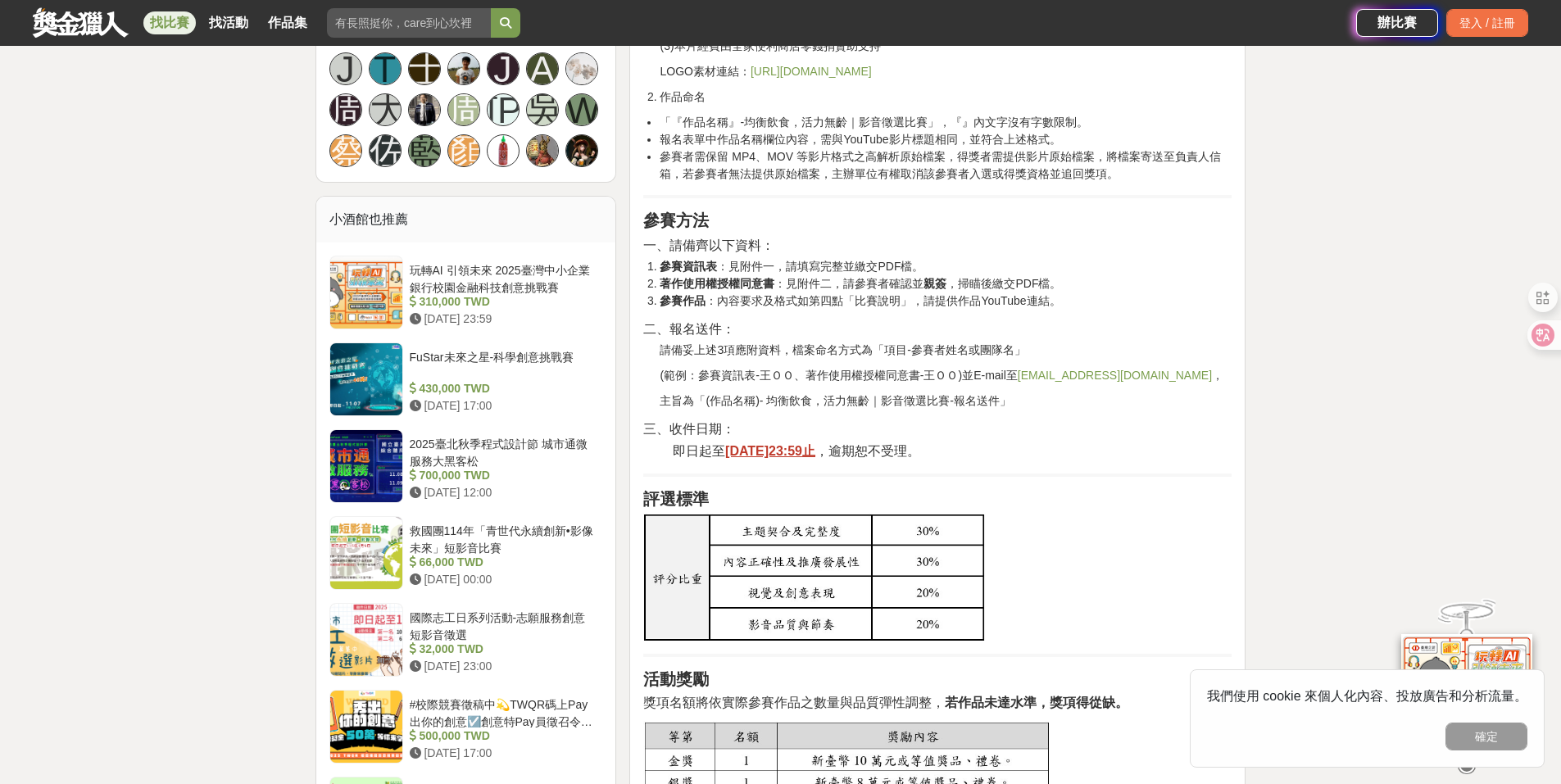
scroll to position [655, 0]
